Goal: Information Seeking & Learning: Learn about a topic

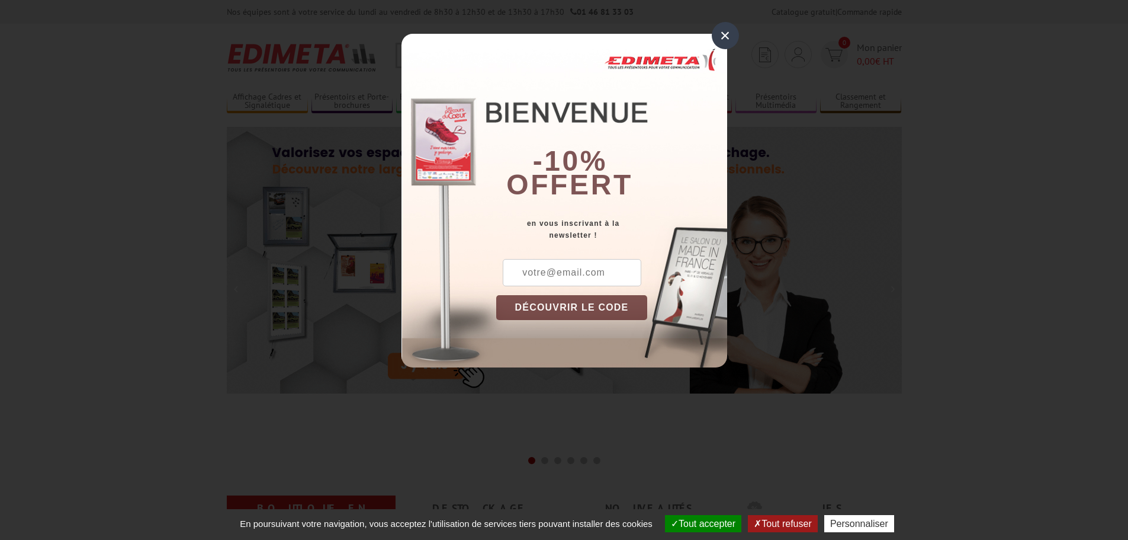
click at [730, 39] on div "×" at bounding box center [725, 35] width 27 height 27
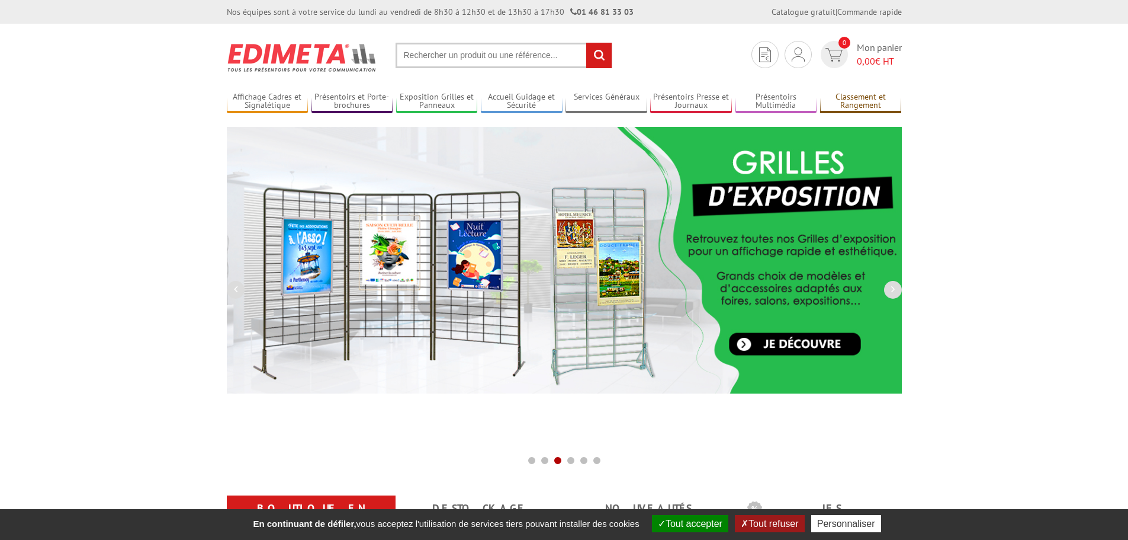
click at [845, 97] on link "Classement et Rangement" at bounding box center [861, 102] width 82 height 20
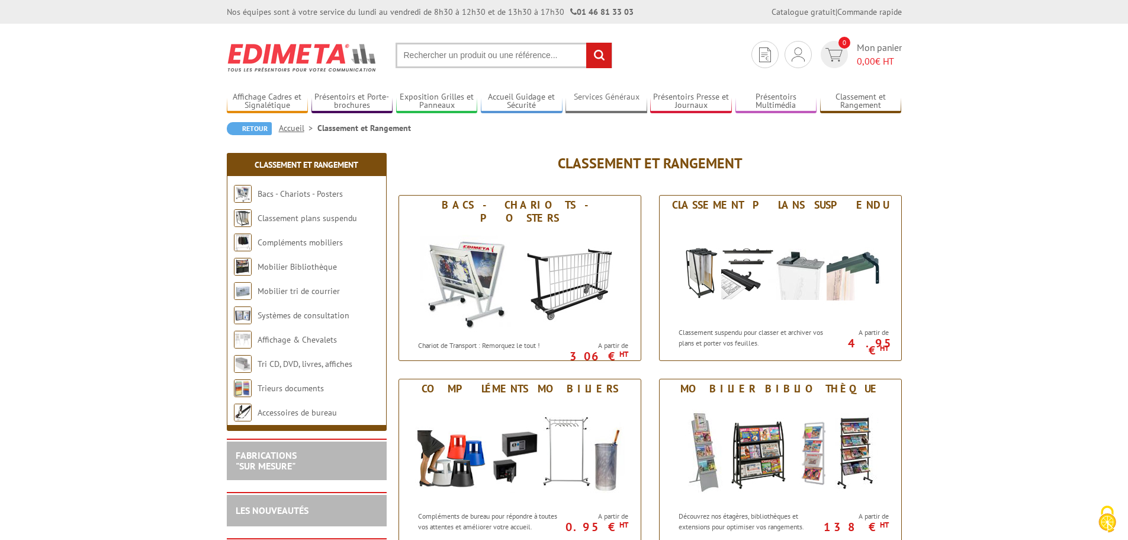
click at [613, 101] on link "Services Généraux" at bounding box center [607, 102] width 82 height 20
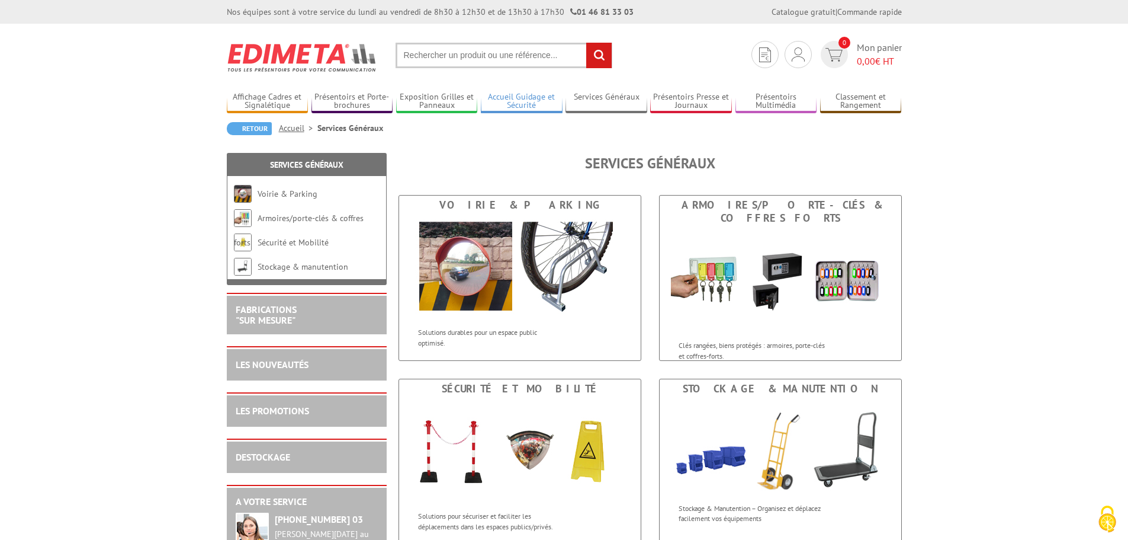
click at [534, 102] on link "Accueil Guidage et Sécurité" at bounding box center [522, 102] width 82 height 20
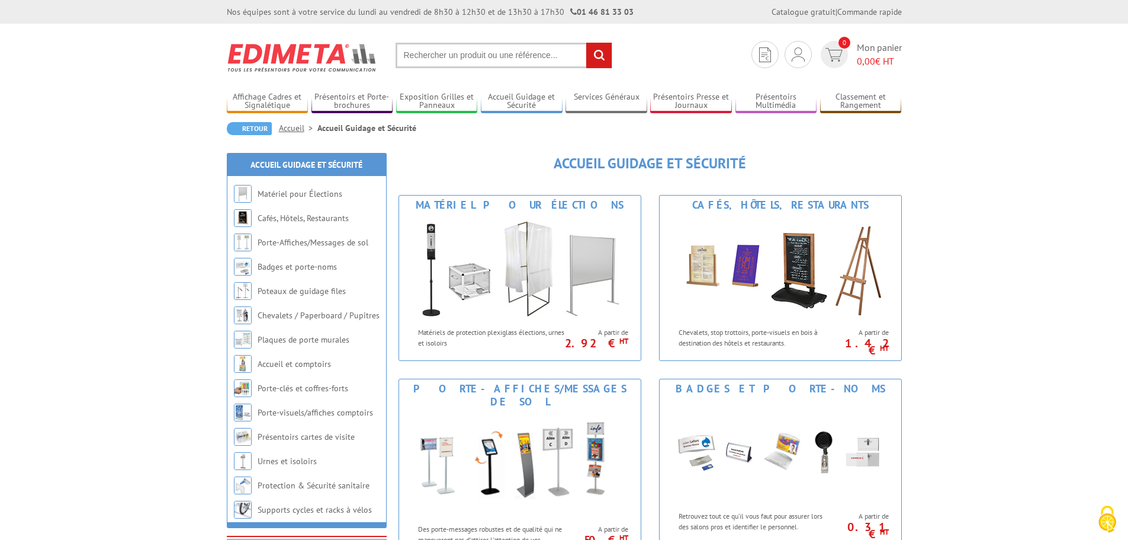
click at [418, 49] on input "text" at bounding box center [504, 55] width 217 height 25
click at [419, 53] on input "text" at bounding box center [504, 55] width 217 height 25
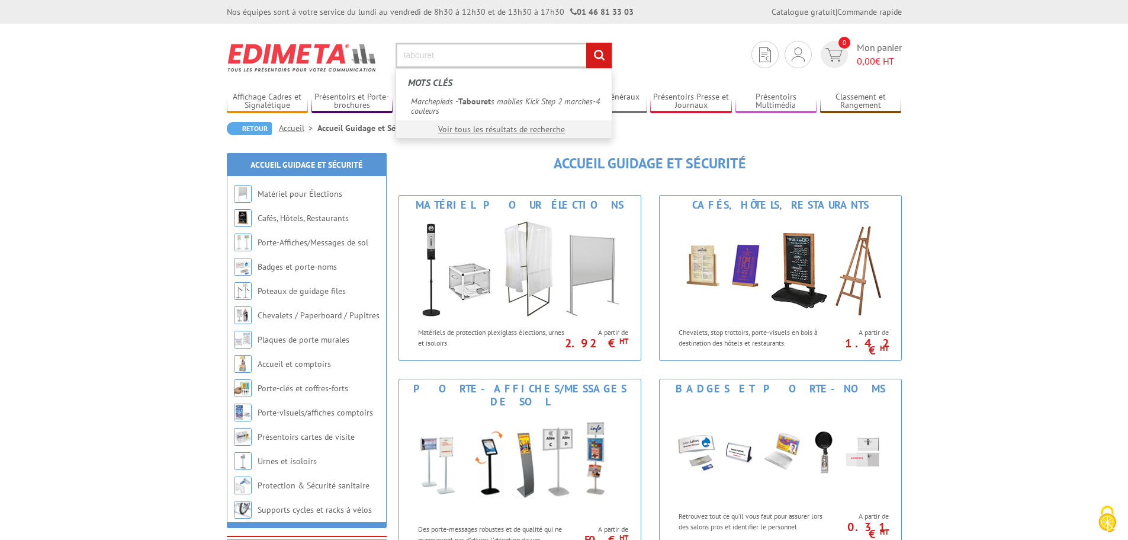
type input "tabouret"
click at [586, 43] on input "rechercher" at bounding box center [598, 55] width 25 height 25
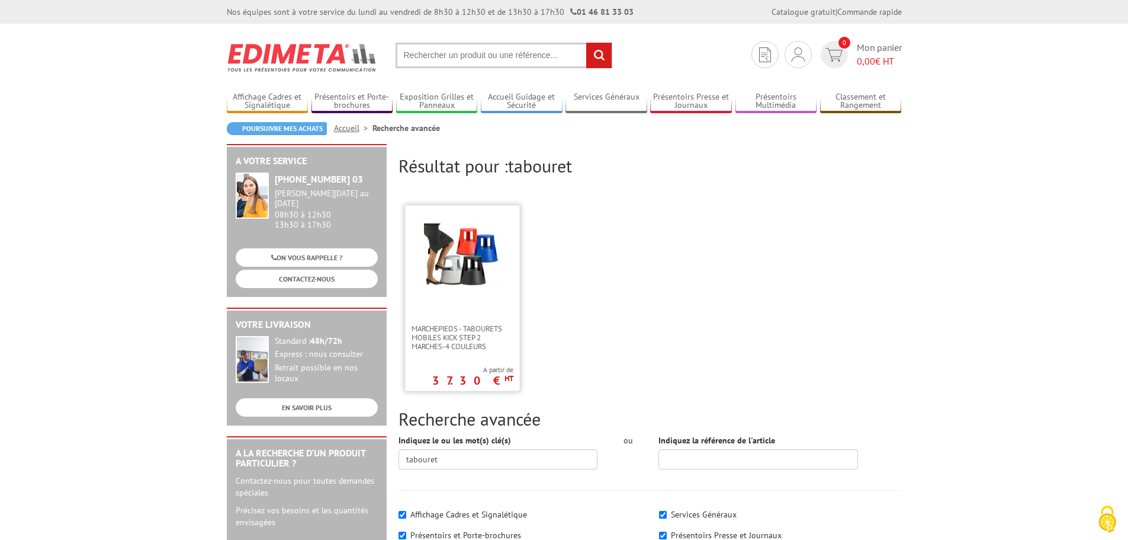
click at [460, 226] on img at bounding box center [462, 255] width 77 height 65
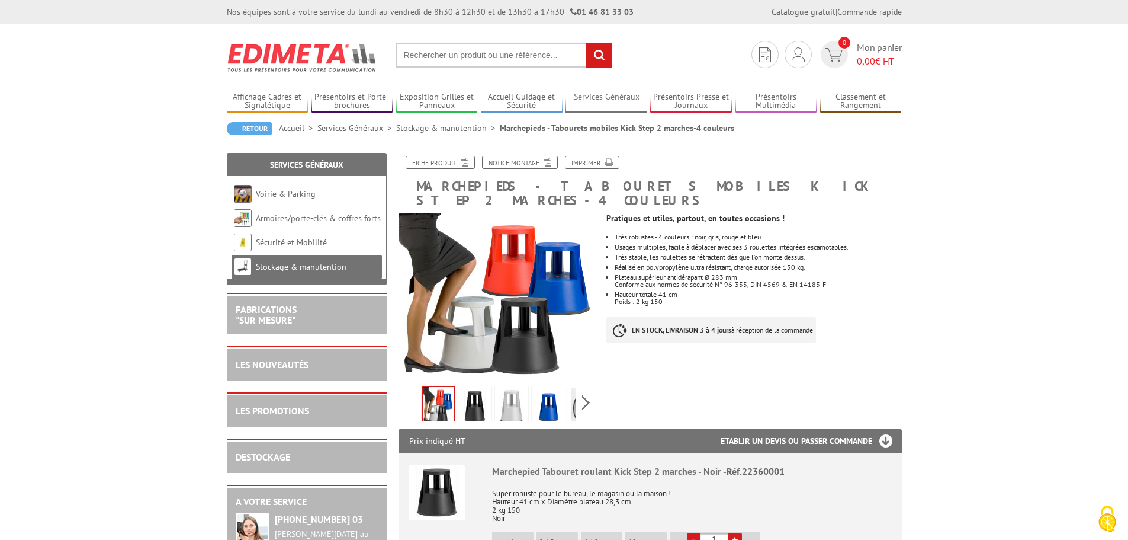
click at [608, 97] on link "Services Généraux" at bounding box center [607, 102] width 82 height 20
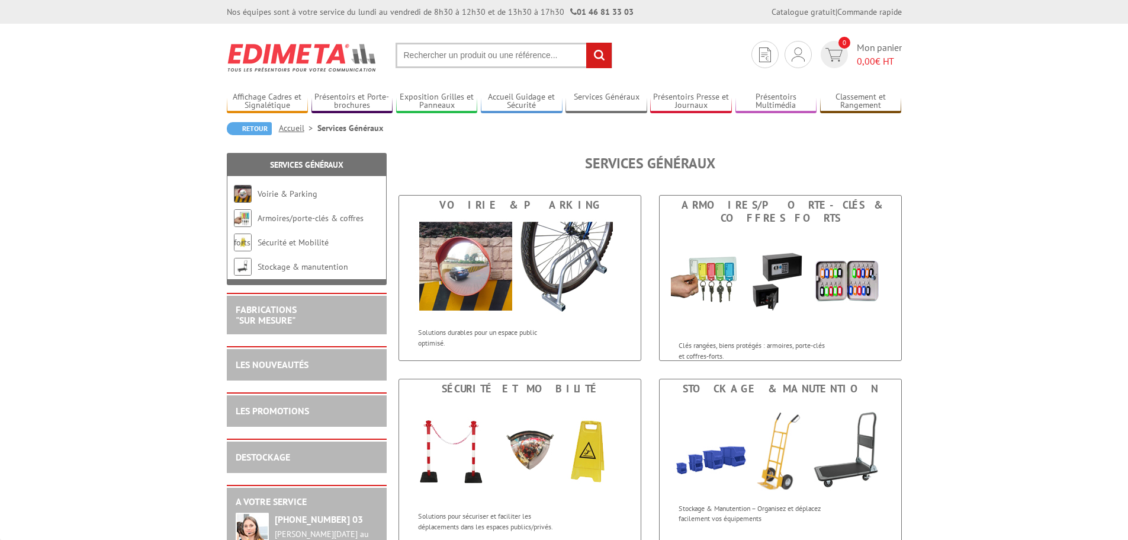
scroll to position [138, 0]
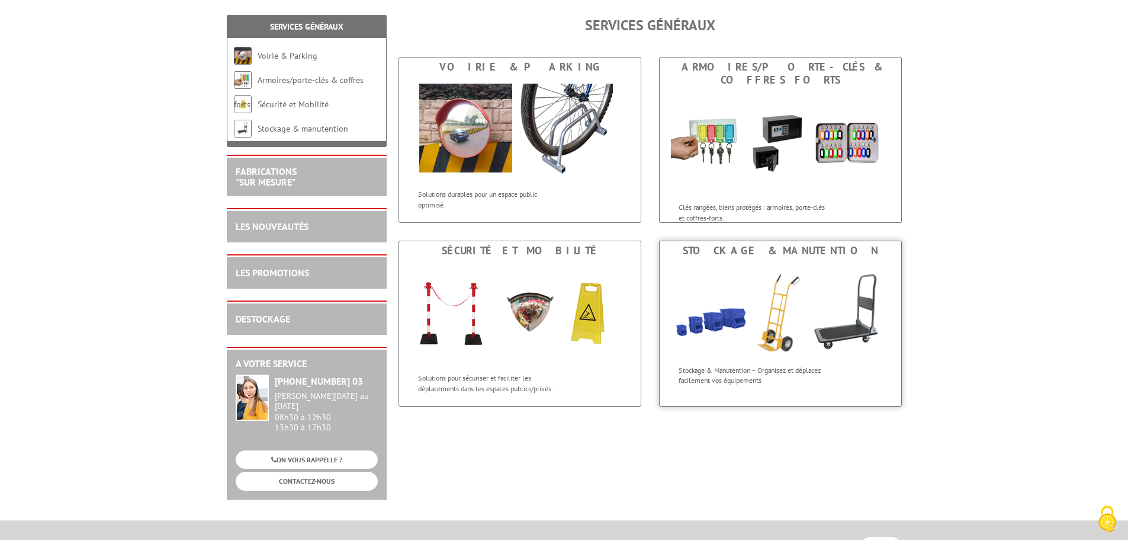
click at [706, 264] on img at bounding box center [781, 309] width 242 height 99
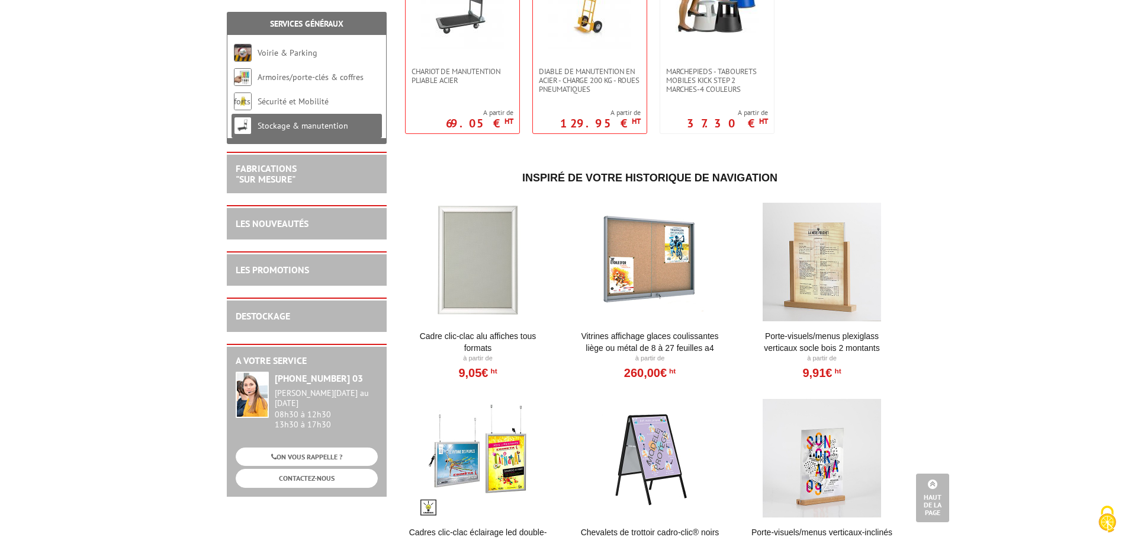
scroll to position [120, 0]
